Goal: Find contact information: Find contact information

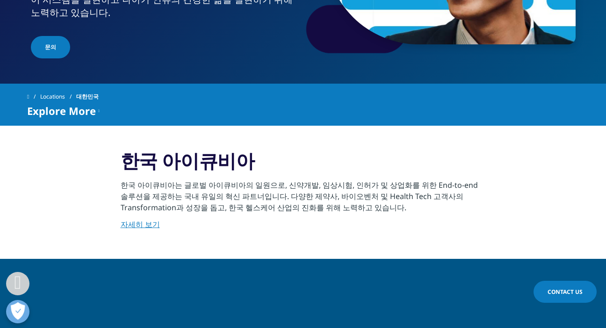
scroll to position [242, 0]
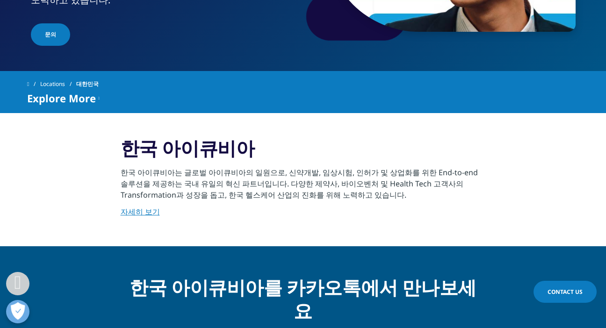
click at [144, 210] on link "자세히 보기" at bounding box center [140, 212] width 39 height 10
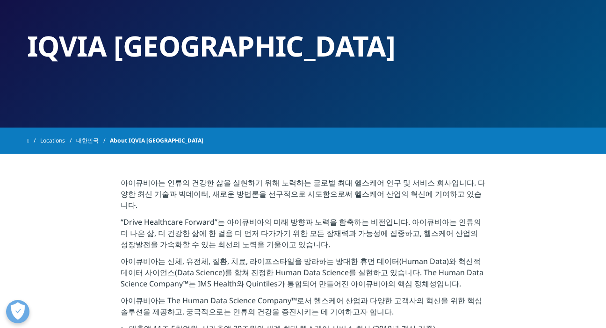
scroll to position [108, 0]
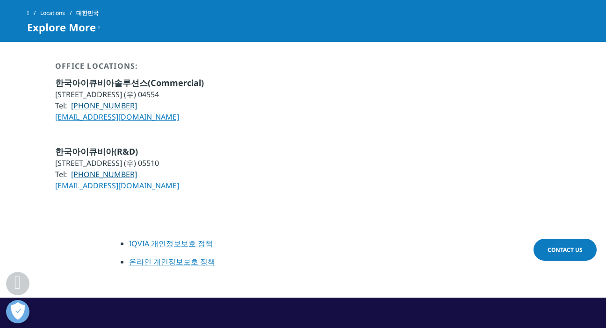
scroll to position [742, 0]
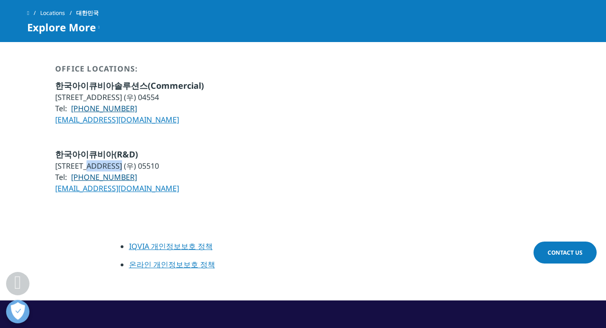
drag, startPoint x: 137, startPoint y: 131, endPoint x: 99, endPoint y: 131, distance: 38.8
click at [99, 160] on li "[STREET_ADDRESS] (우) 05510" at bounding box center [117, 165] width 124 height 11
copy li "송파대로 558"
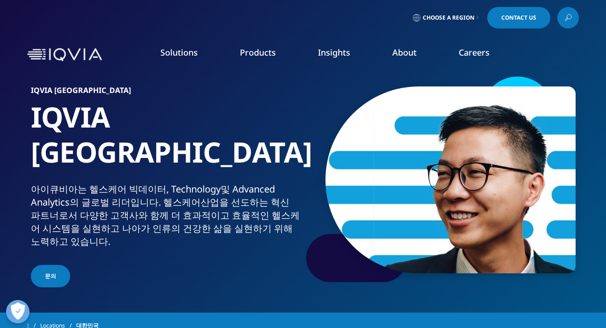
click at [465, 55] on link "Careers" at bounding box center [473, 52] width 31 height 11
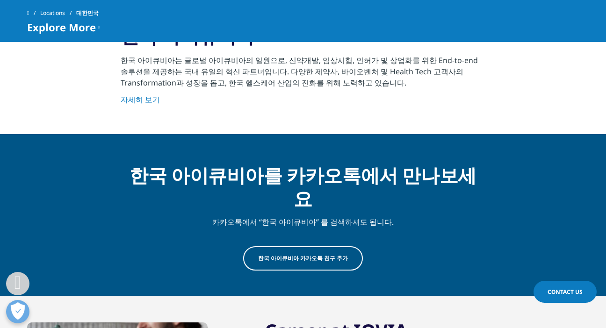
scroll to position [302, 0]
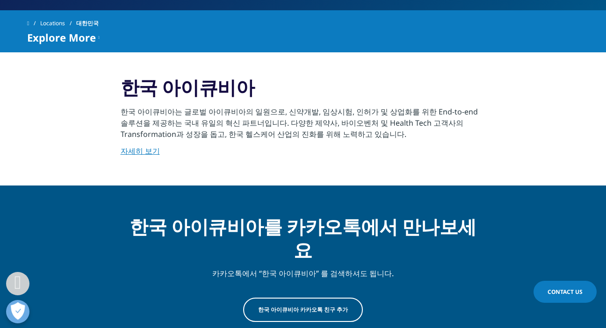
click at [137, 148] on link "자세히 보기" at bounding box center [140, 151] width 39 height 10
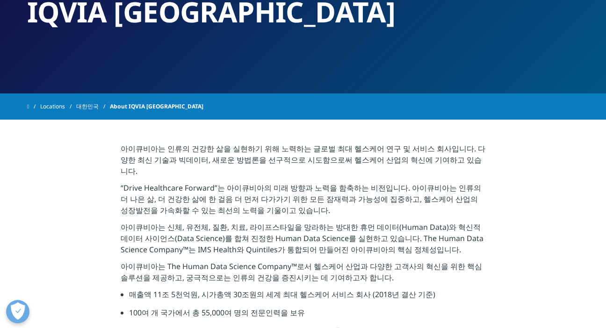
scroll to position [109, 0]
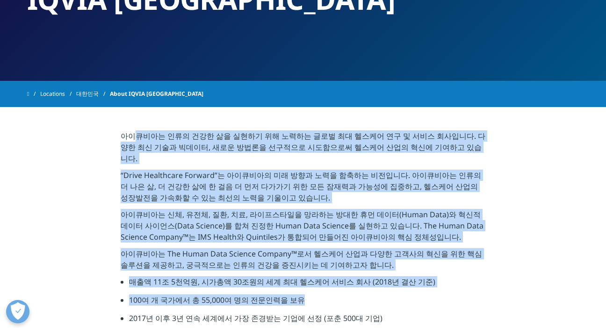
drag, startPoint x: 135, startPoint y: 138, endPoint x: 324, endPoint y: 283, distance: 238.4
click at [326, 284] on div "아이큐비아는 인류의 건강한 삶을 실현하기 위해 노력하는 글로벌 최대 헬스케어 연구 및 서비스 회사입니다. 다양한 최신 기술과 빅데이터, 새로운…" at bounding box center [303, 317] width 365 height 374
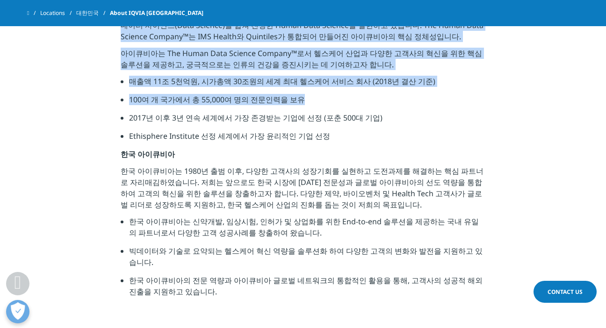
scroll to position [285, 0]
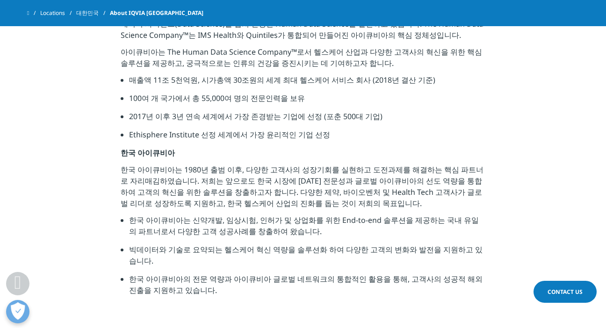
click at [159, 164] on p "한국 아이큐비아는 1980년 출범 이후, 다양한 고객사의 성장기회를 실현하고 도전과제를 해결하는 핵심 파트너로 자리매김하였습니다. 저희는 앞으…" at bounding box center [303, 189] width 365 height 50
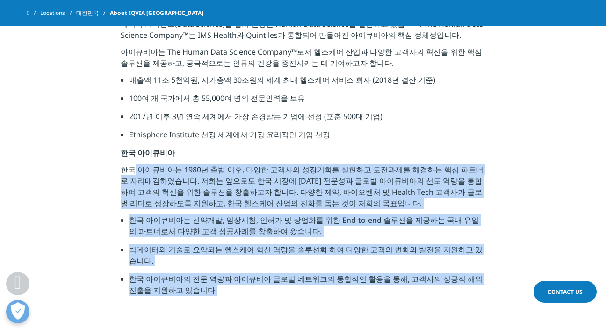
drag, startPoint x: 134, startPoint y: 159, endPoint x: 349, endPoint y: 293, distance: 252.5
click at [349, 293] on section "아이큐비아는 인류의 건강한 삶을 실현하기 위해 노력하는 글로벌 최대 헬스케어 연구 및 서비스 회사입니다. 다양한 최신 기술과 빅데이터, 새로운…" at bounding box center [303, 115] width 606 height 421
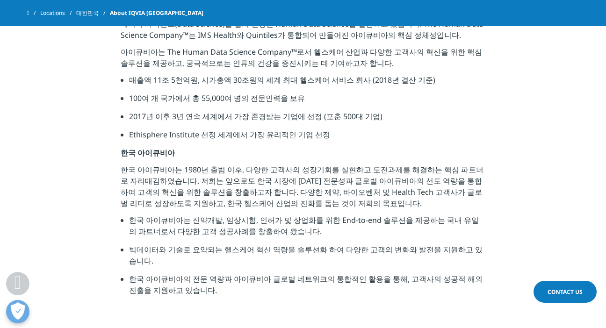
click at [349, 292] on section "아이큐비아는 인류의 건강한 삶을 실현하기 위해 노력하는 글로벌 최대 헬스케어 연구 및 서비스 회사입니다. 다양한 최신 기술과 빅데이터, 새로운…" at bounding box center [303, 115] width 606 height 421
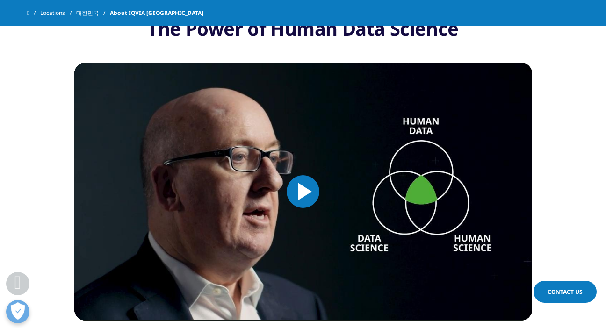
scroll to position [895, 0]
